Goal: Check status

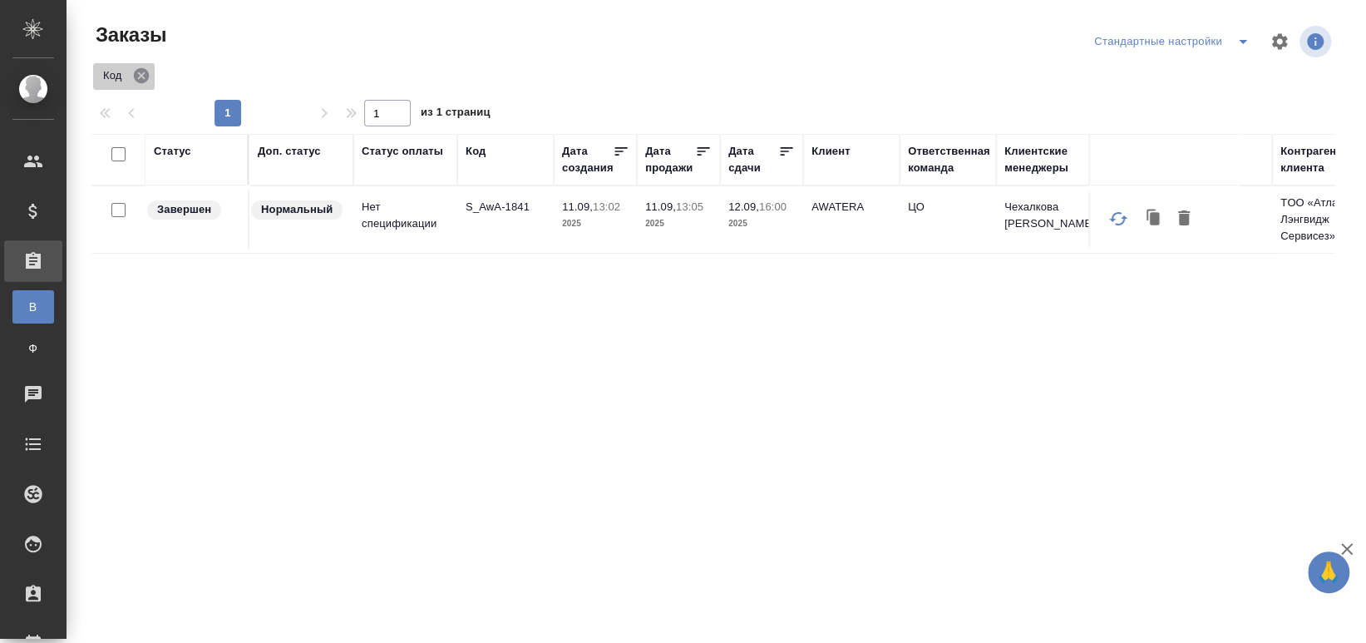
click at [140, 73] on icon at bounding box center [141, 75] width 15 height 15
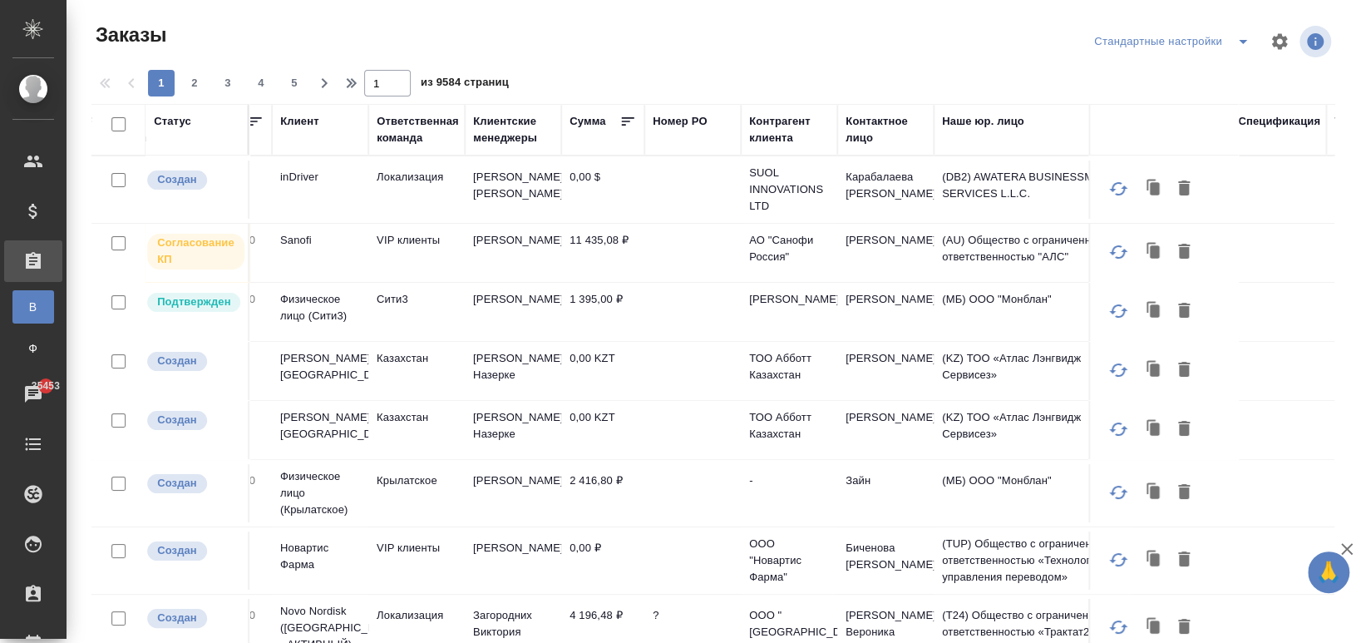
click at [405, 127] on div "Ответственная команда" at bounding box center [418, 129] width 82 height 33
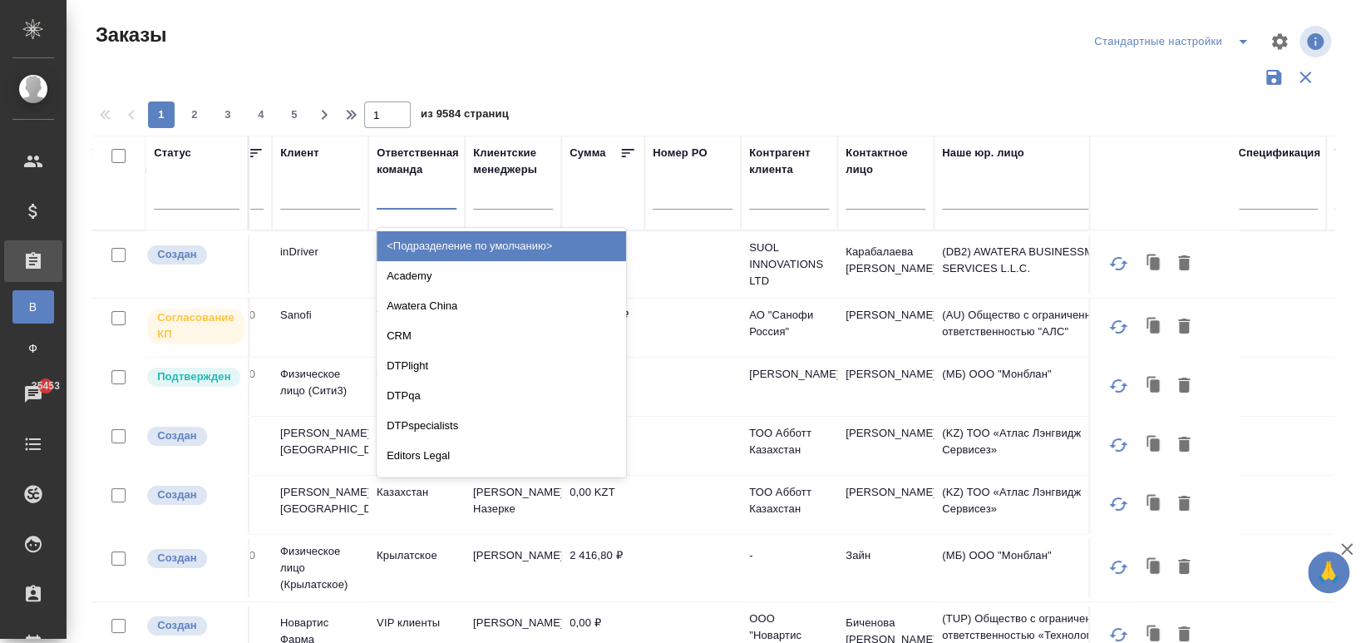
click at [408, 202] on div at bounding box center [417, 192] width 80 height 24
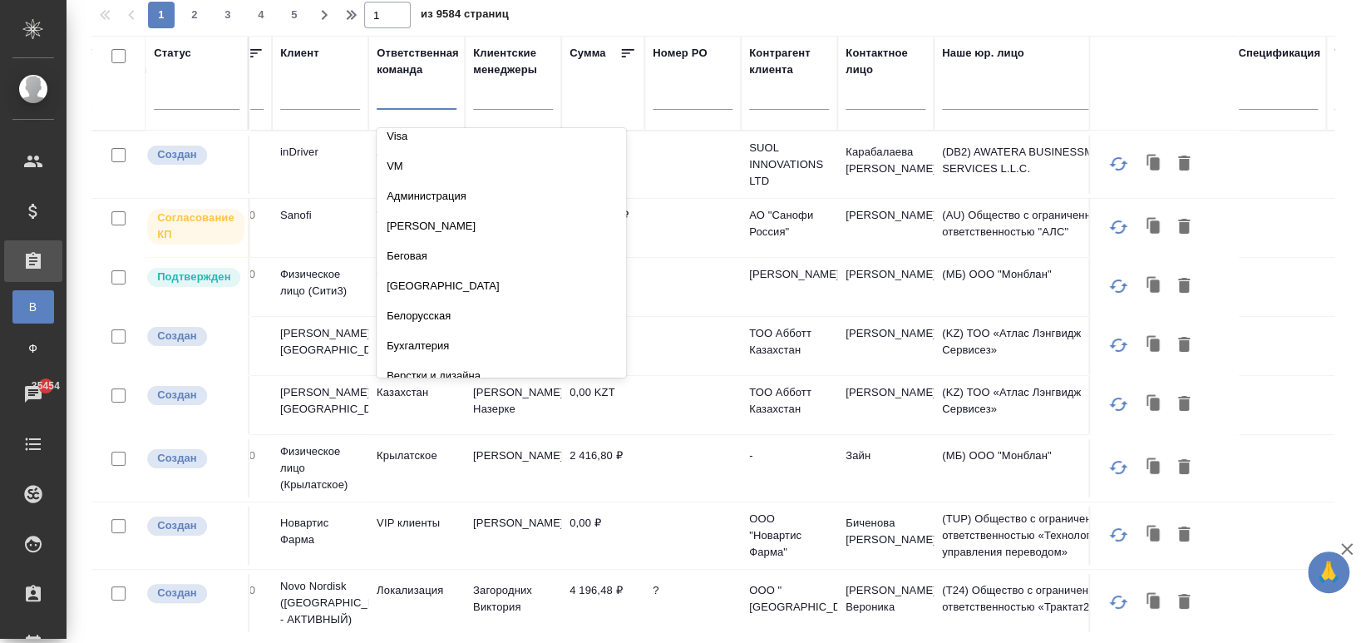
scroll to position [689, 0]
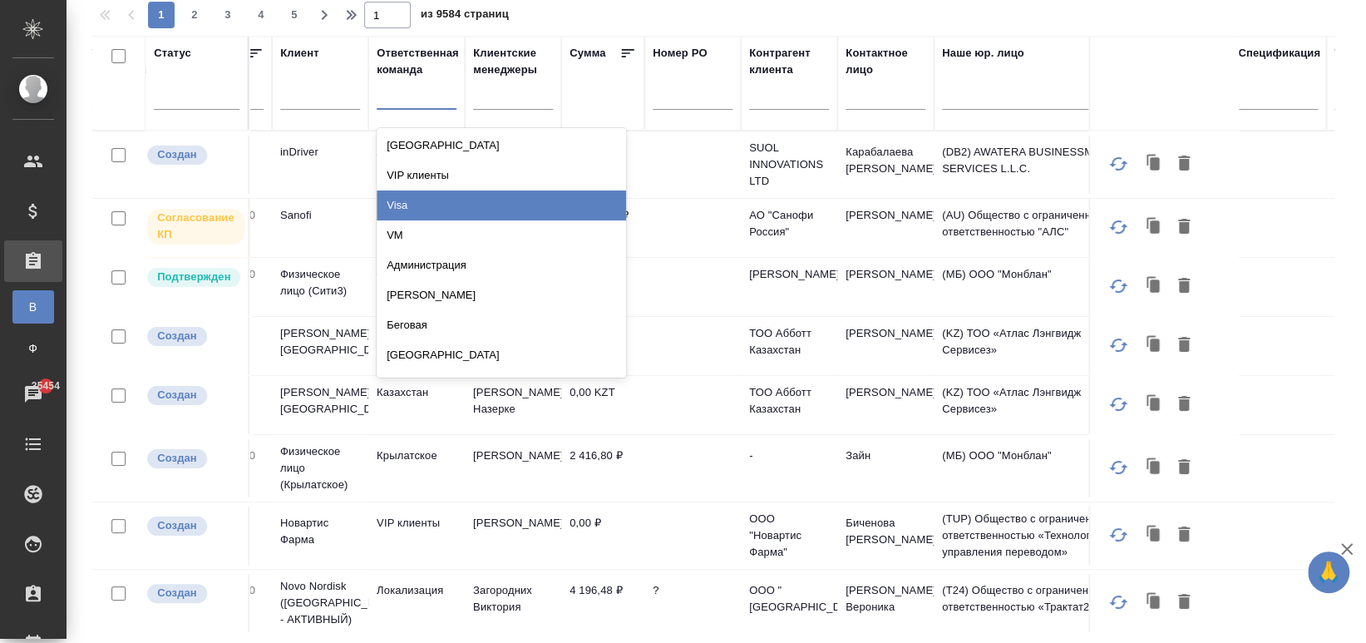
click at [410, 203] on div "Visa" at bounding box center [502, 205] width 250 height 30
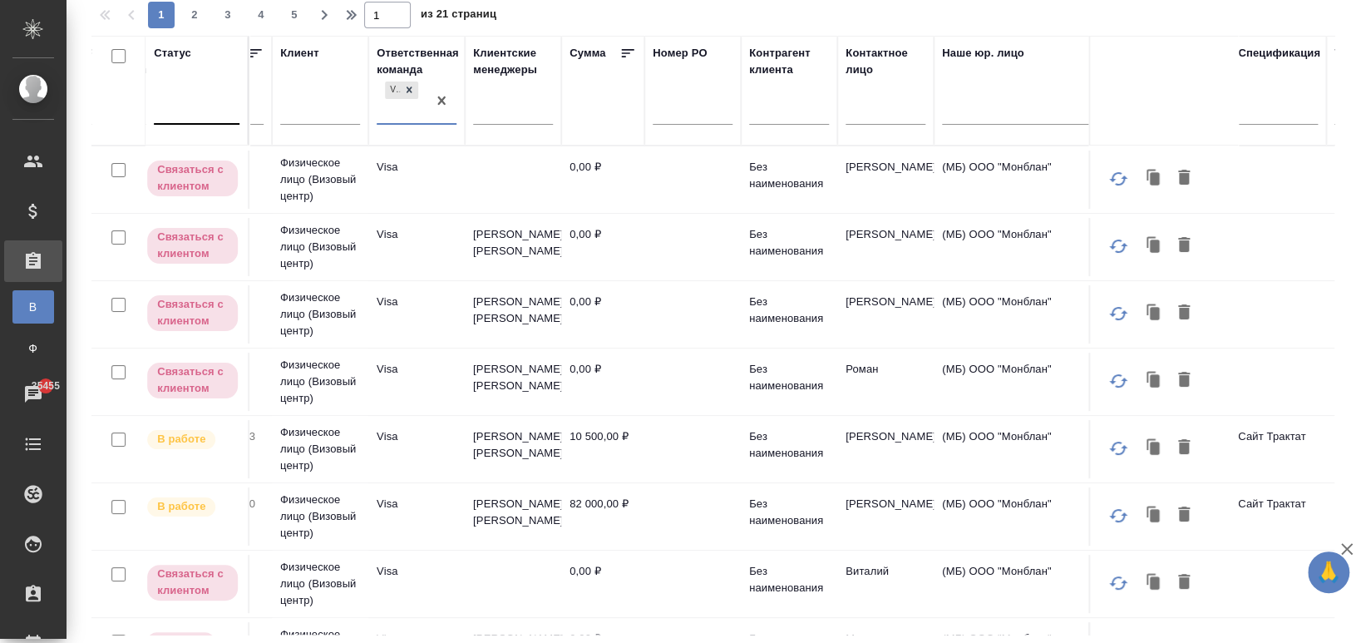
click at [175, 110] on div at bounding box center [197, 108] width 86 height 24
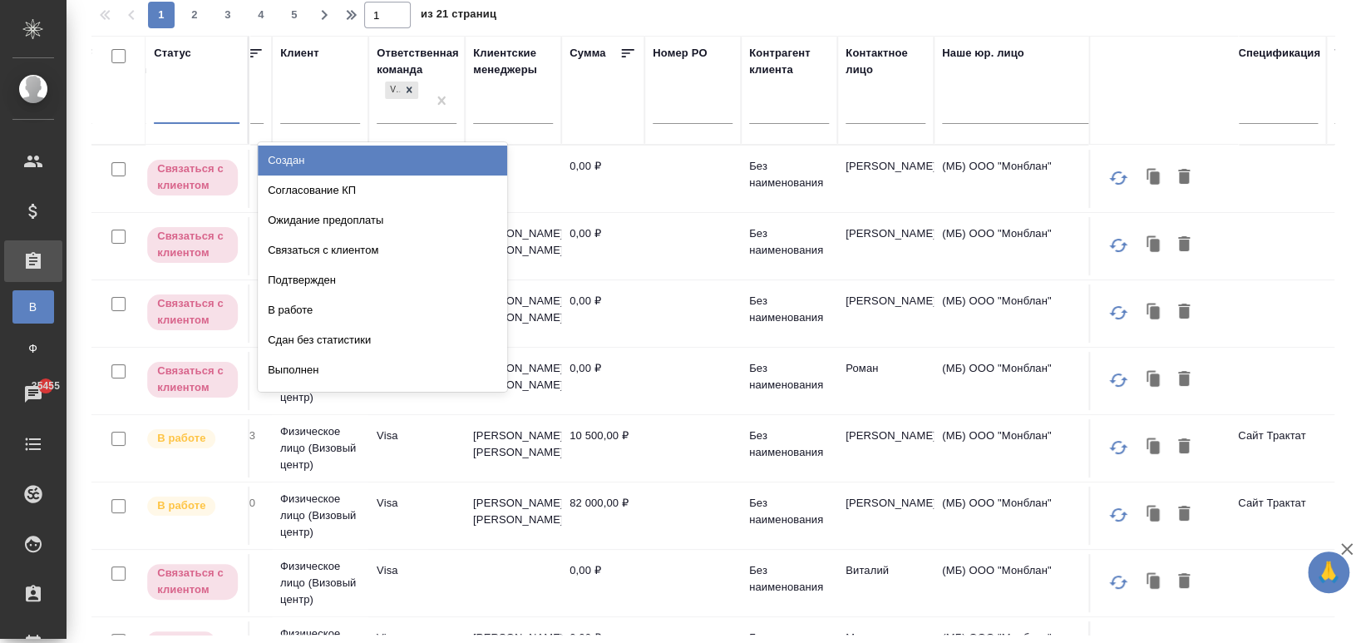
click at [326, 162] on div "Создан" at bounding box center [383, 161] width 250 height 30
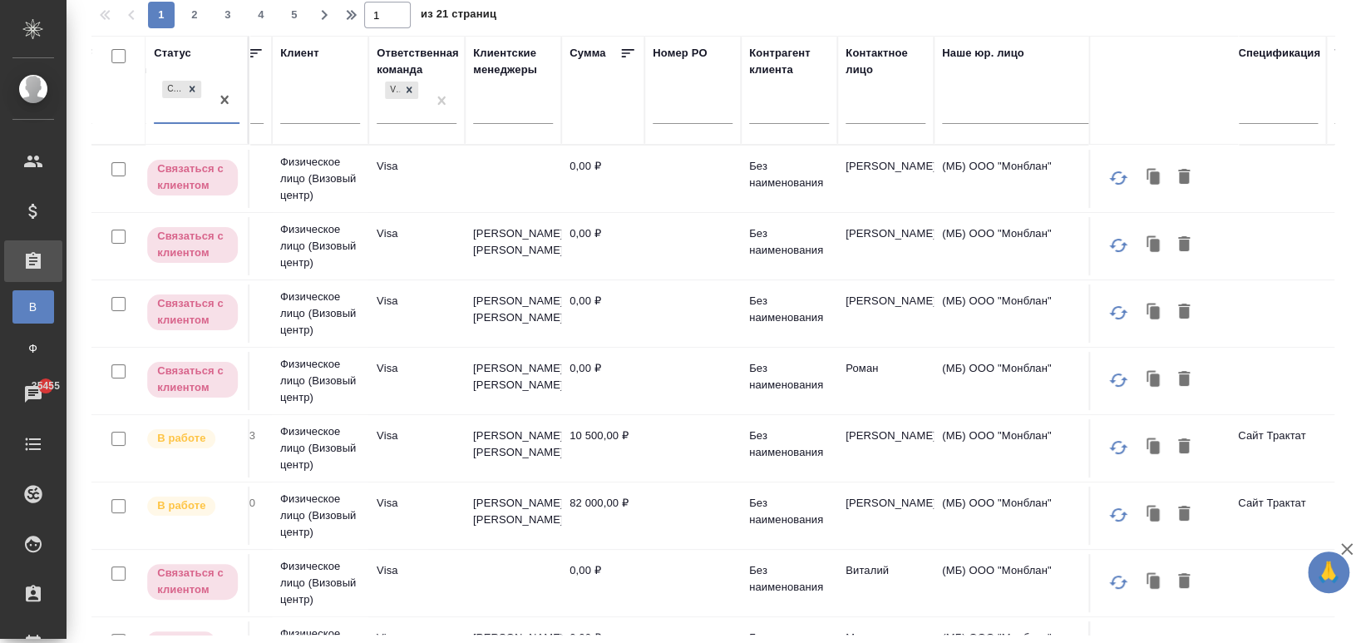
click at [192, 120] on div "Создан" at bounding box center [182, 99] width 56 height 45
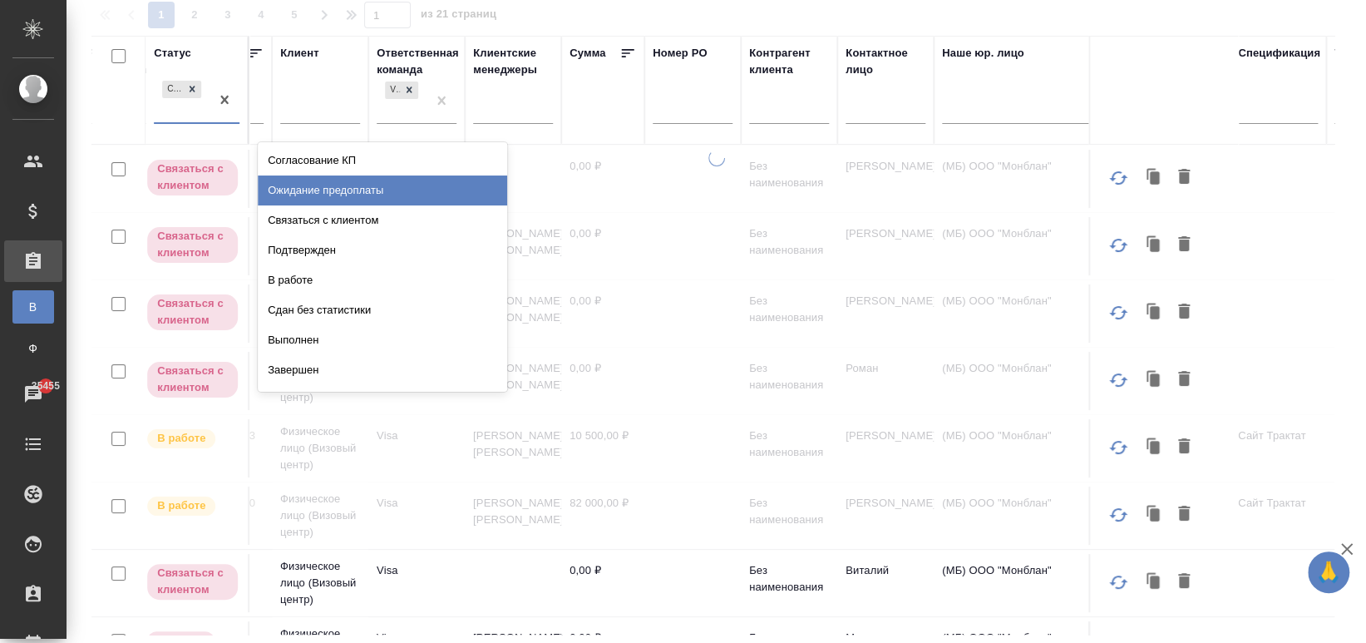
click at [287, 191] on div "Ожидание предоплаты" at bounding box center [383, 190] width 250 height 30
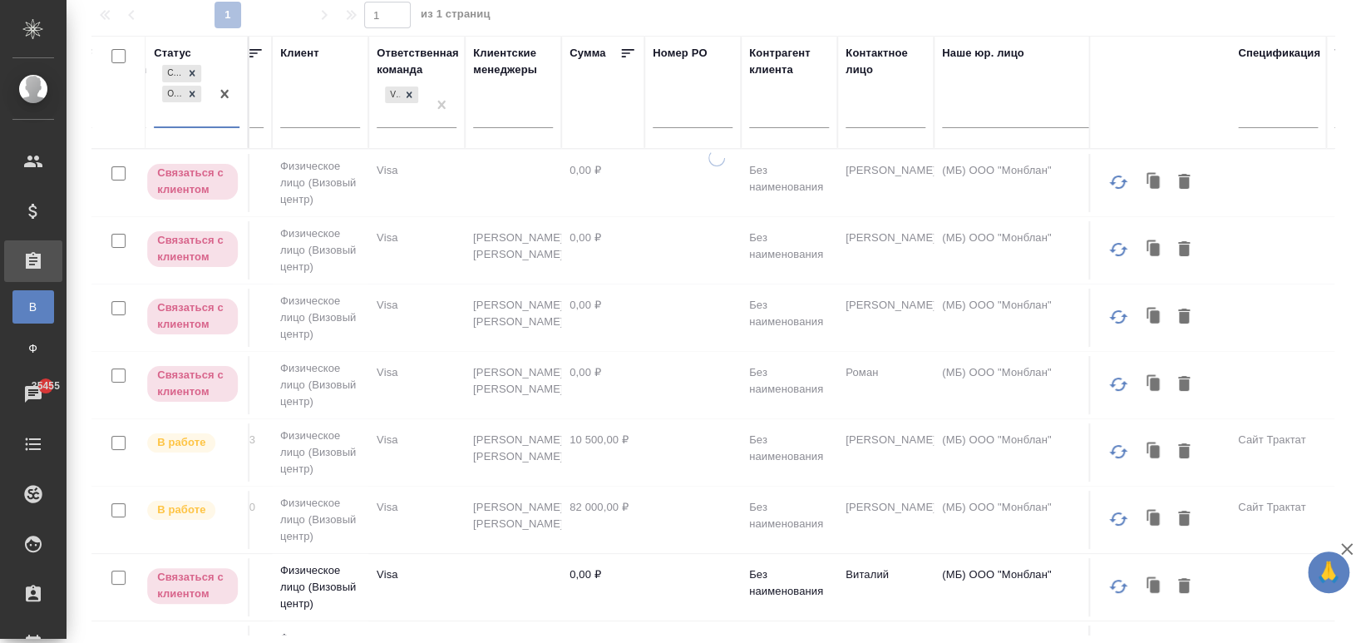
click at [180, 124] on div "Создан Ожидание предоплаты" at bounding box center [182, 94] width 56 height 65
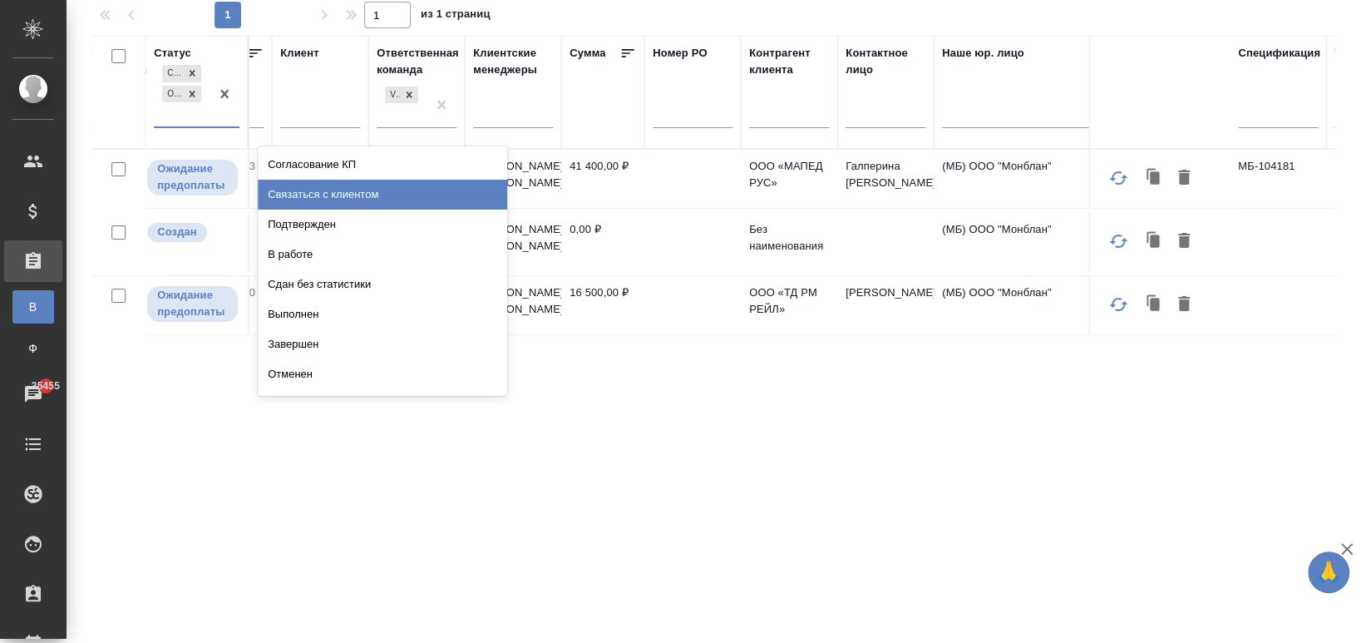
click at [289, 198] on div "Связаться с клиентом" at bounding box center [383, 195] width 250 height 30
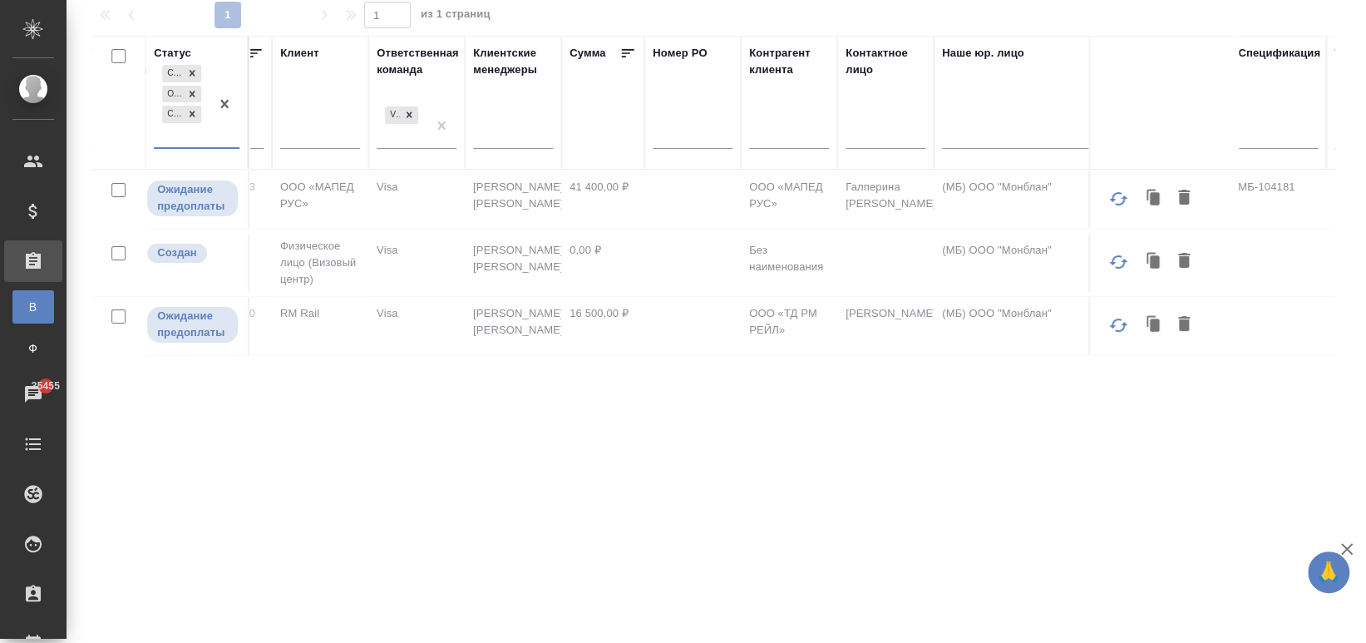
click at [186, 137] on div "Создан Ожидание предоплаты Связаться с клиентом" at bounding box center [182, 105] width 56 height 86
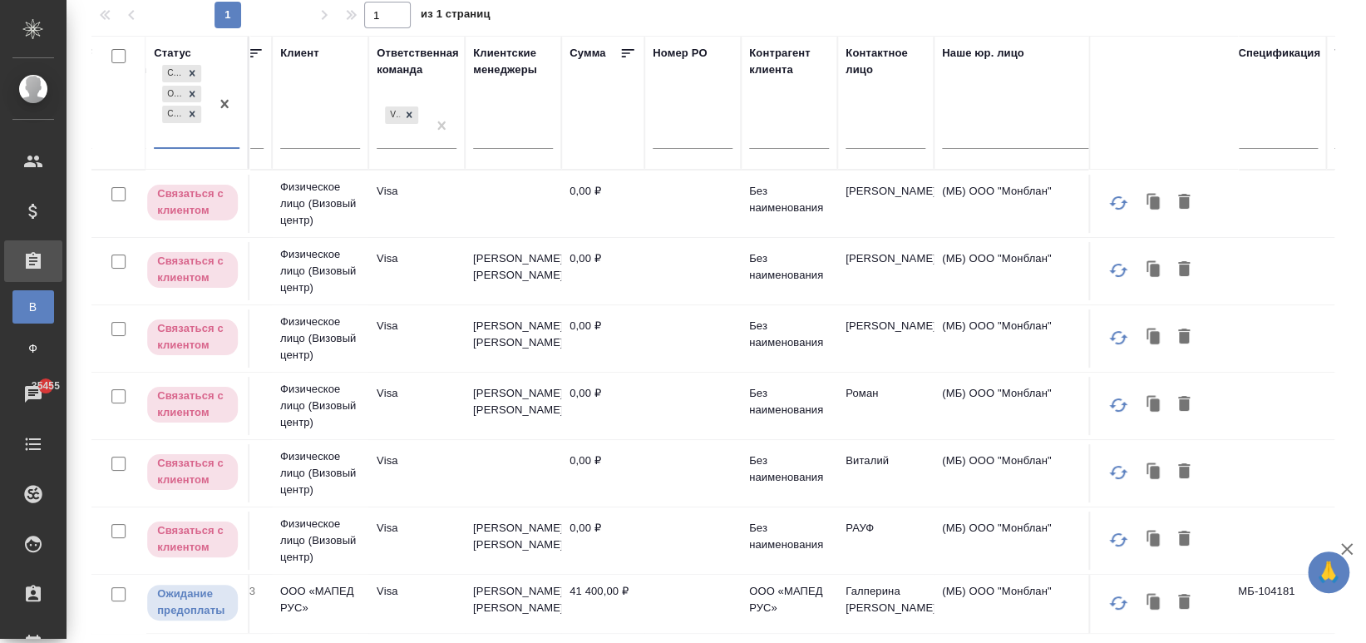
click at [193, 138] on div "Создан Ожидание предоплаты Связаться с клиентом" at bounding box center [182, 105] width 56 height 86
